Goal: Find specific page/section: Find specific page/section

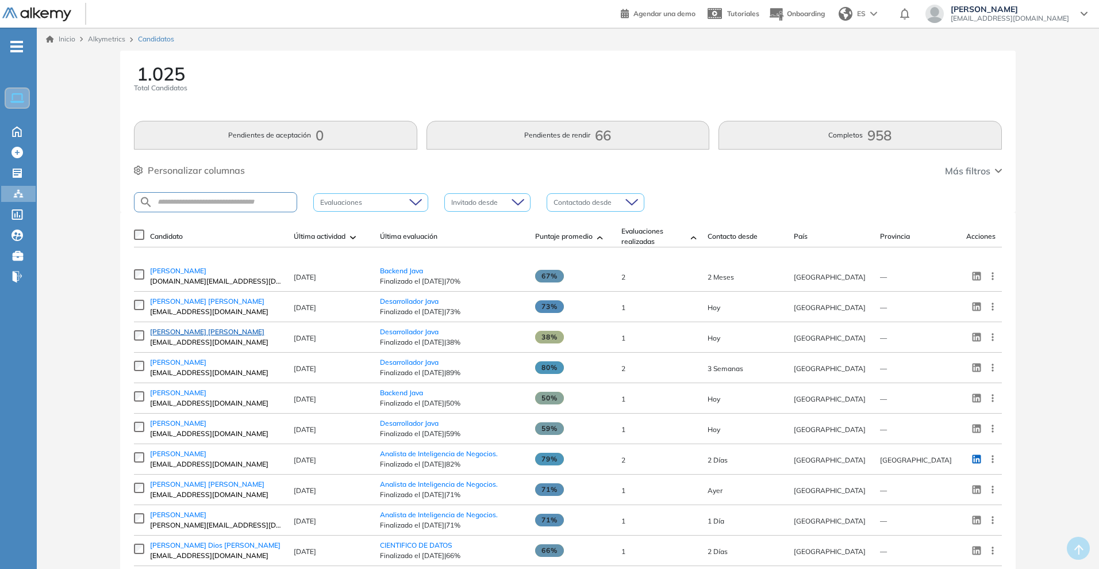
click at [221, 332] on span "[PERSON_NAME] [PERSON_NAME]" at bounding box center [207, 331] width 114 height 9
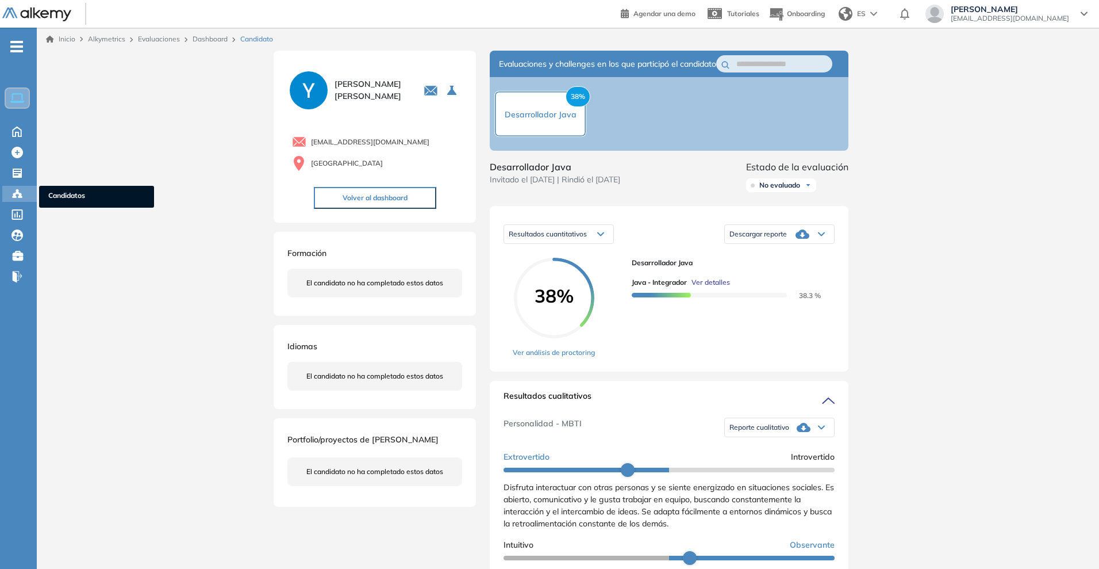
click at [17, 193] on icon at bounding box center [17, 193] width 3 height 2
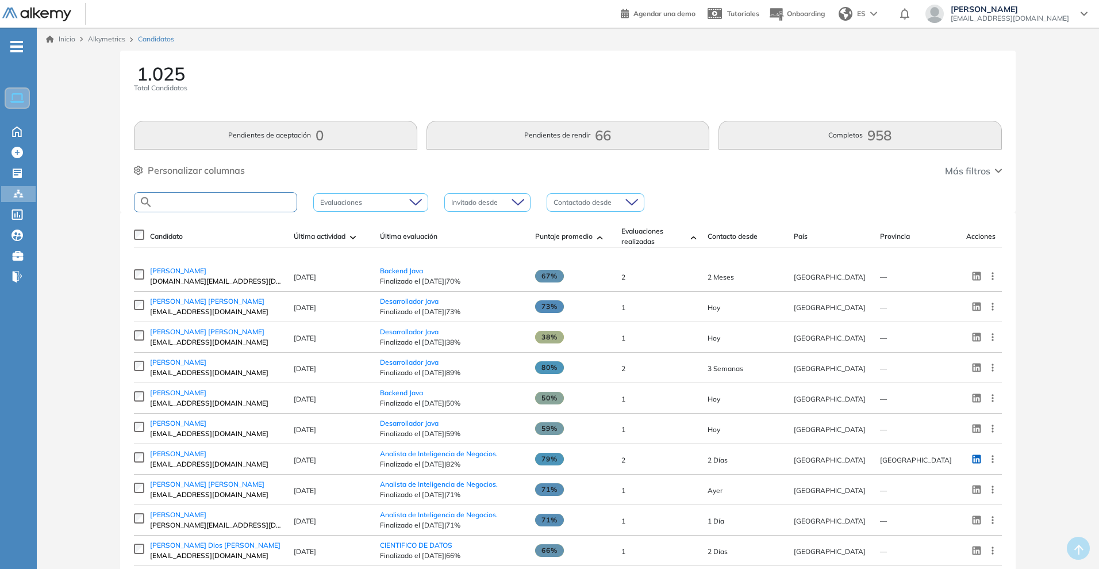
click at [207, 201] on input "text" at bounding box center [225, 202] width 144 height 9
type input "******"
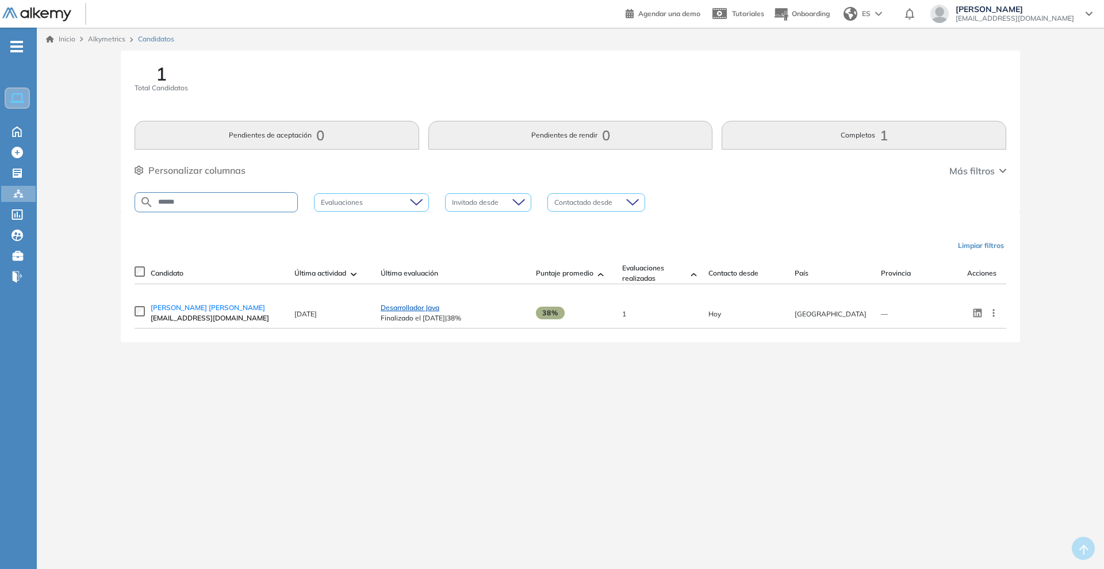
click at [416, 307] on span "Desarrollador Java" at bounding box center [410, 307] width 59 height 9
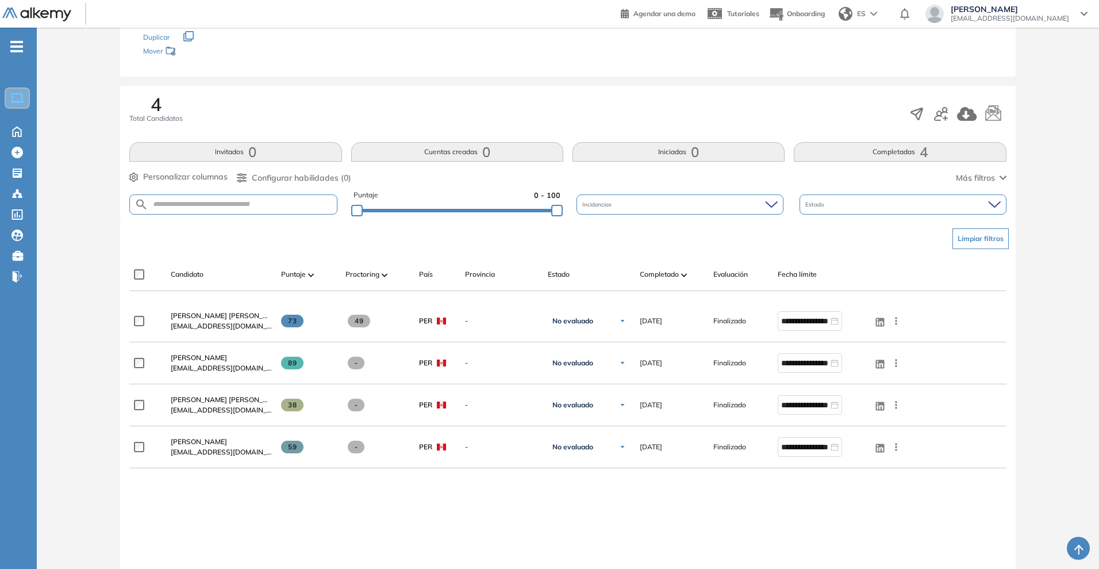
scroll to position [216, 0]
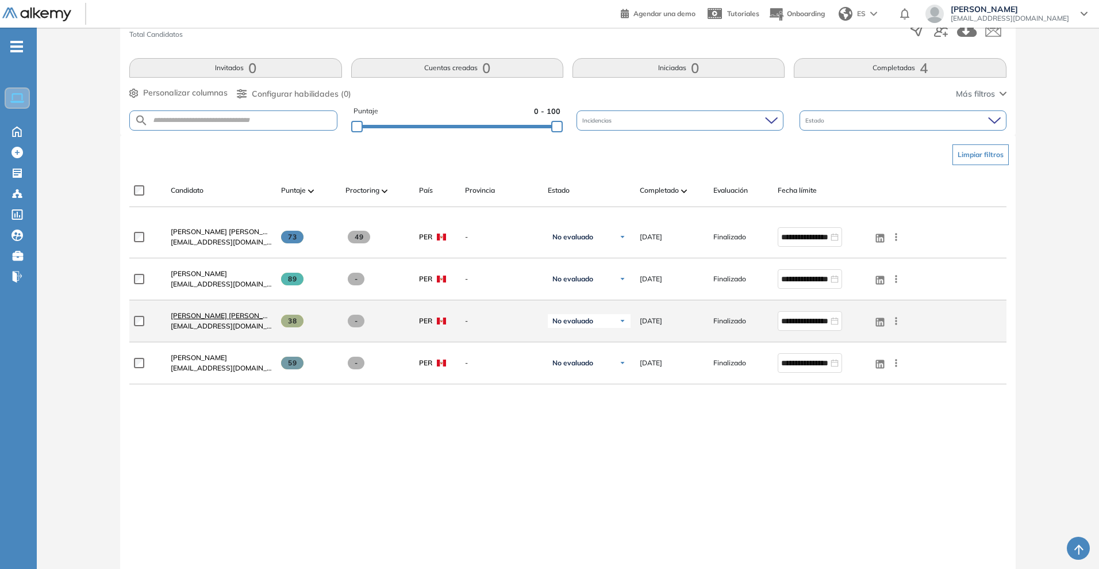
click at [202, 318] on span "[PERSON_NAME] [PERSON_NAME]" at bounding box center [228, 315] width 114 height 9
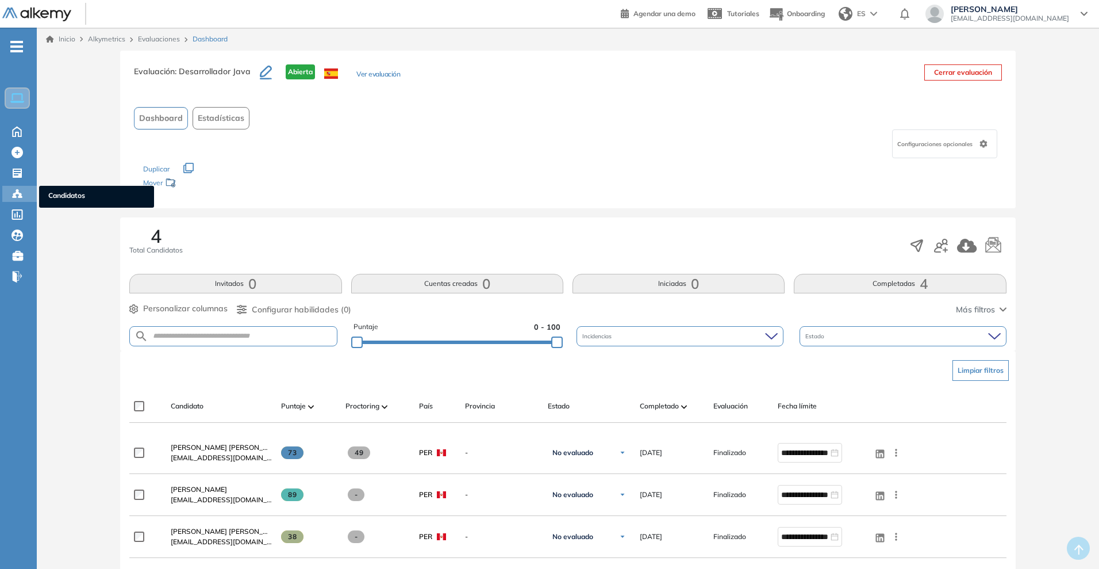
click at [14, 190] on icon at bounding box center [16, 193] width 11 height 11
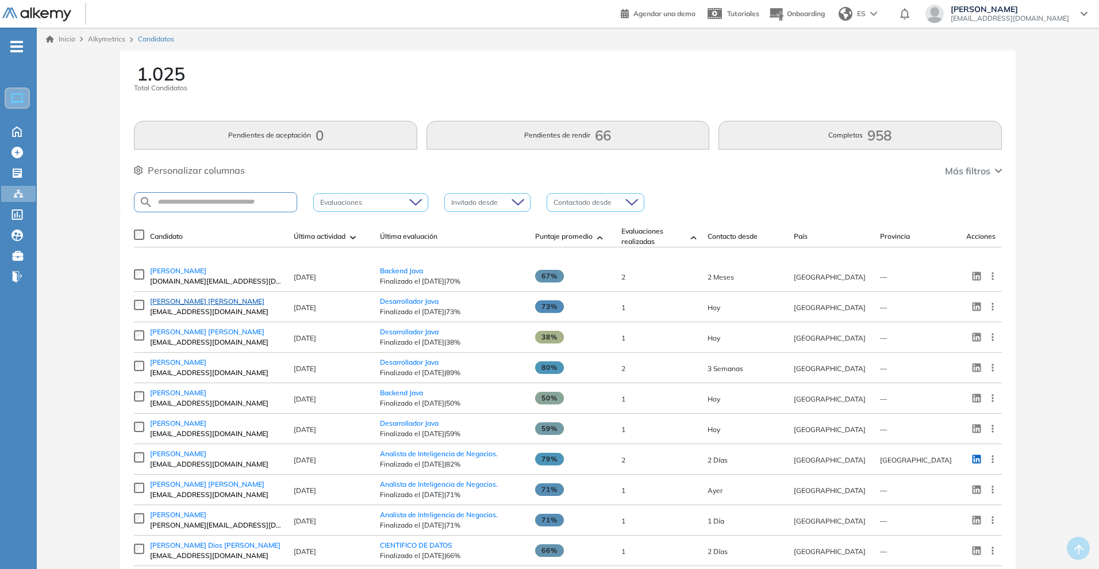
click at [189, 301] on span "[PERSON_NAME] [PERSON_NAME]" at bounding box center [207, 301] width 114 height 9
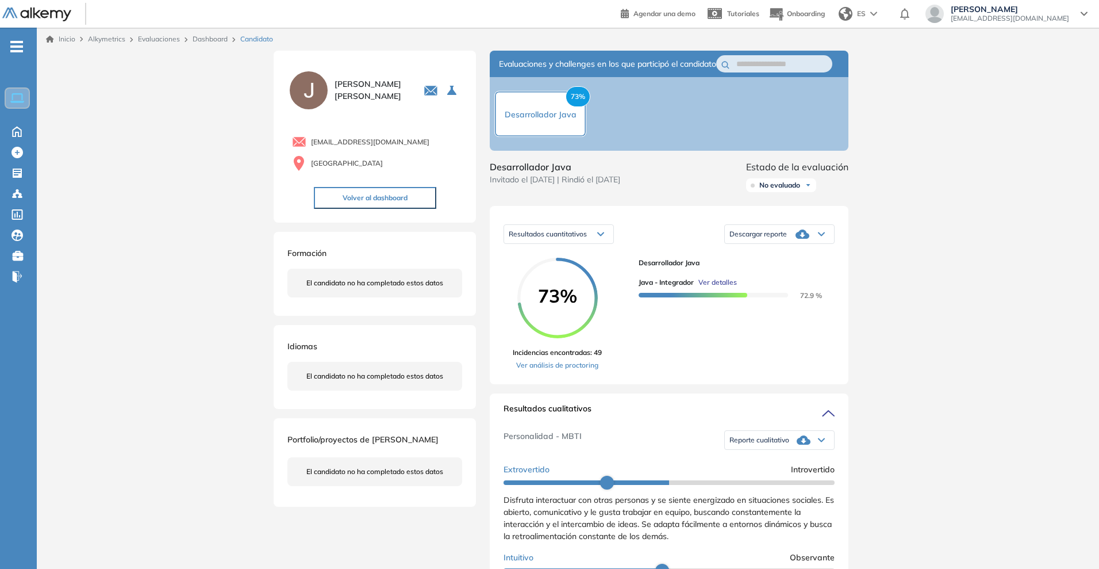
drag, startPoint x: 362, startPoint y: 98, endPoint x: 335, endPoint y: 82, distance: 31.0
click at [335, 82] on span "[PERSON_NAME] [PERSON_NAME]" at bounding box center [372, 90] width 75 height 24
